Goal: Navigation & Orientation: Find specific page/section

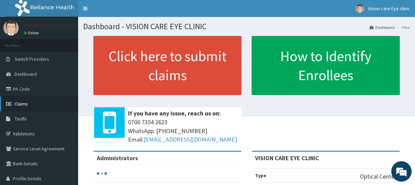
click at [13, 105] on link "Claims" at bounding box center [39, 103] width 78 height 15
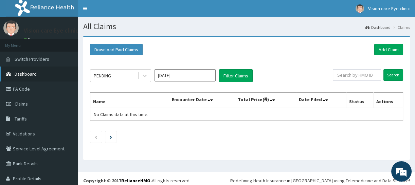
click at [27, 78] on link "Dashboard" at bounding box center [39, 74] width 78 height 15
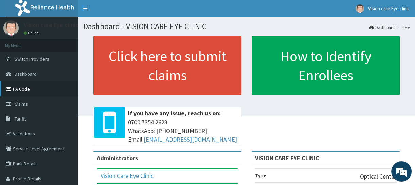
click at [28, 88] on link "PA Code" at bounding box center [39, 88] width 78 height 15
